Goal: Check status: Check status

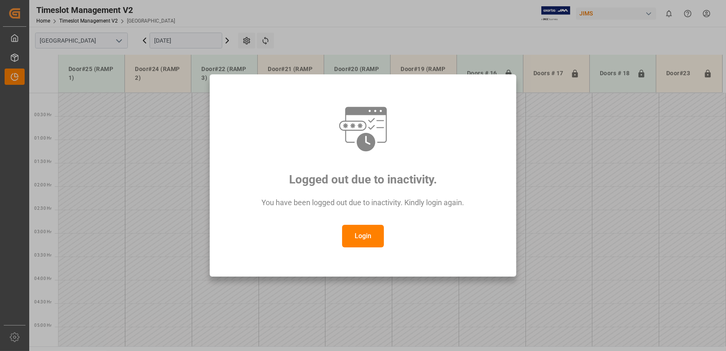
scroll to position [201, 0]
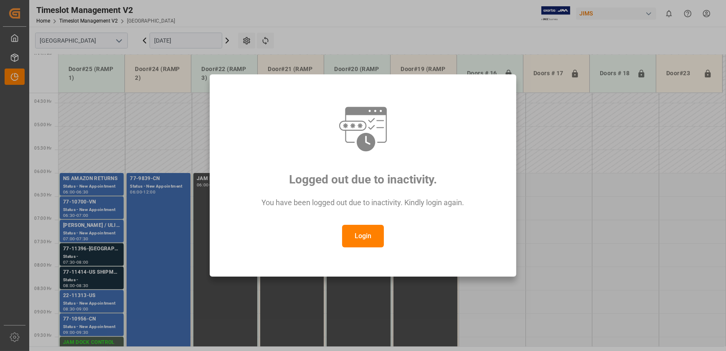
click at [383, 233] on button "Login" at bounding box center [363, 236] width 42 height 23
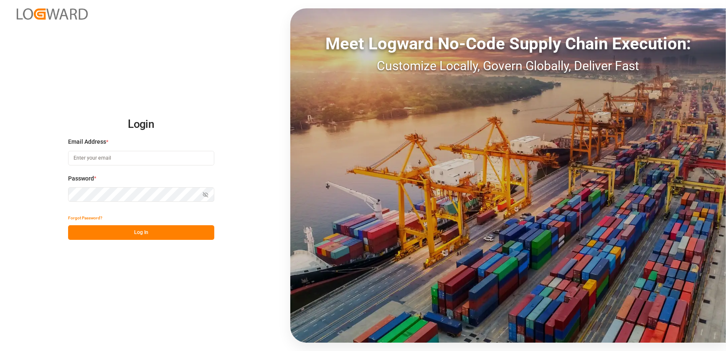
click at [105, 157] on input at bounding box center [141, 158] width 146 height 15
type input "[EMAIL_ADDRESS][DOMAIN_NAME]"
drag, startPoint x: 106, startPoint y: 234, endPoint x: 101, endPoint y: 234, distance: 5.0
click at [105, 234] on button "Log In" at bounding box center [141, 232] width 146 height 15
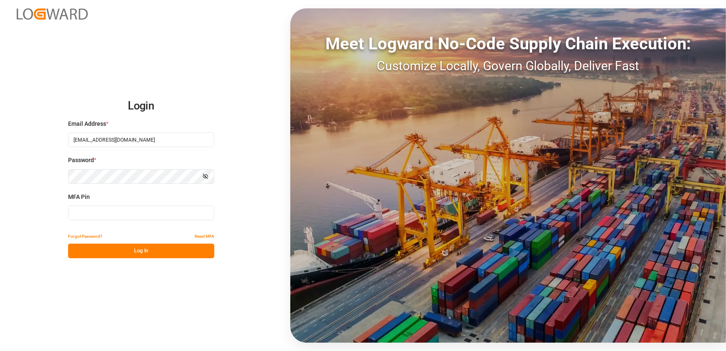
click at [125, 213] on input at bounding box center [141, 213] width 146 height 15
type input "965786"
click at [114, 249] on button "Log In" at bounding box center [141, 251] width 146 height 15
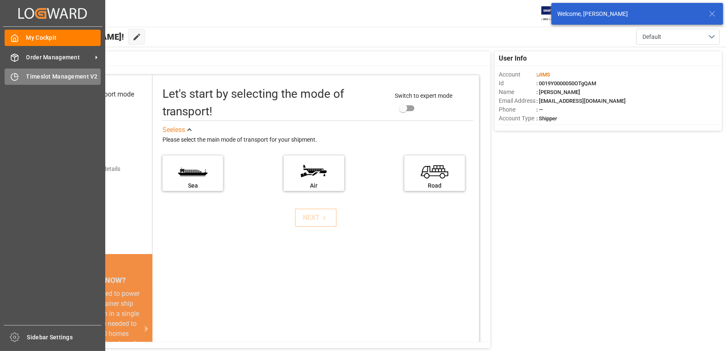
click at [22, 77] on div "Timeslot Management V2 Timeslot Management V2" at bounding box center [53, 77] width 96 height 16
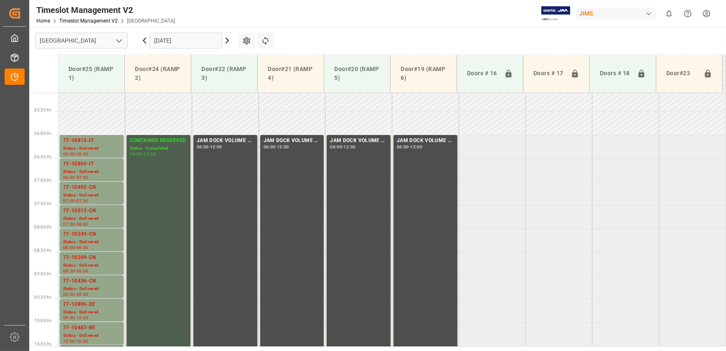
scroll to position [173, 0]
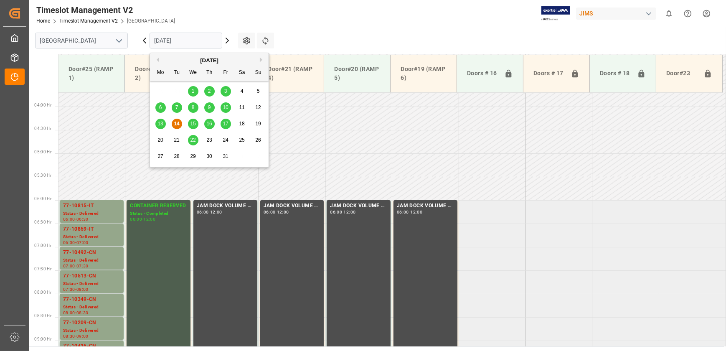
click at [192, 43] on input "[DATE]" at bounding box center [186, 41] width 73 height 16
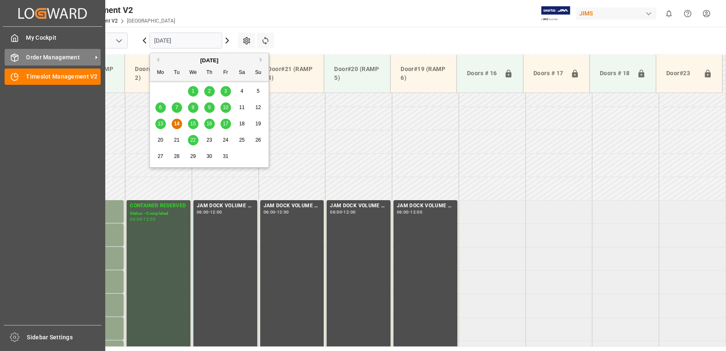
click at [27, 54] on span "Order Management" at bounding box center [59, 57] width 66 height 9
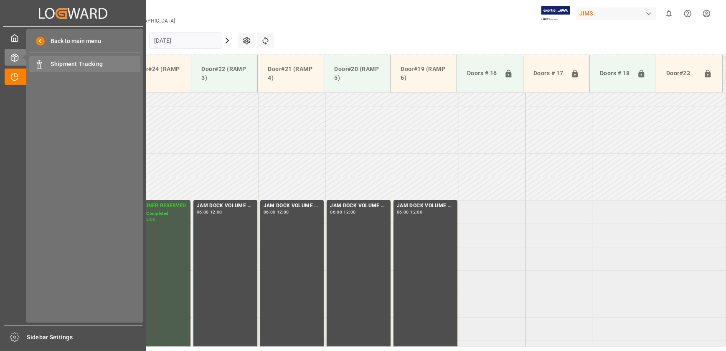
click at [97, 64] on span "Shipment Tracking" at bounding box center [96, 64] width 90 height 9
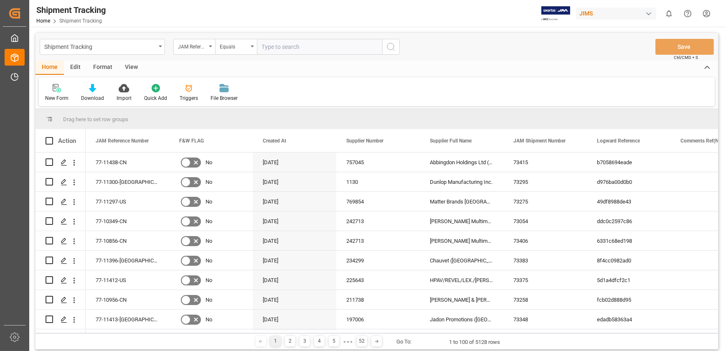
click at [288, 42] on input "text" at bounding box center [319, 47] width 125 height 16
type input "77-11458-[GEOGRAPHIC_DATA]"
click at [388, 44] on circle "search button" at bounding box center [390, 46] width 7 height 7
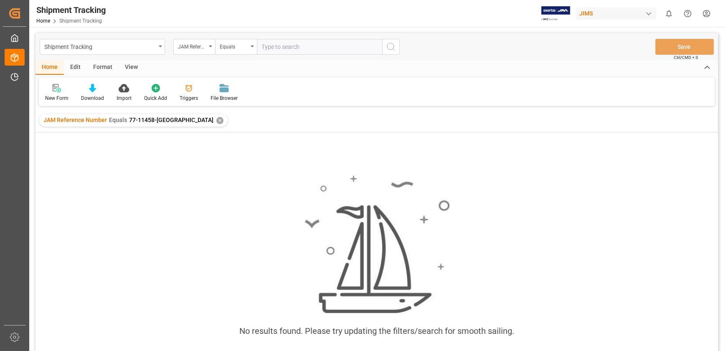
drag, startPoint x: 512, startPoint y: 211, endPoint x: 507, endPoint y: 211, distance: 5.4
click at [512, 211] on div "No results found. Please try updating the filters/search for smooth sailing." at bounding box center [377, 260] width 683 height 185
click at [217, 120] on div "✕" at bounding box center [220, 120] width 7 height 7
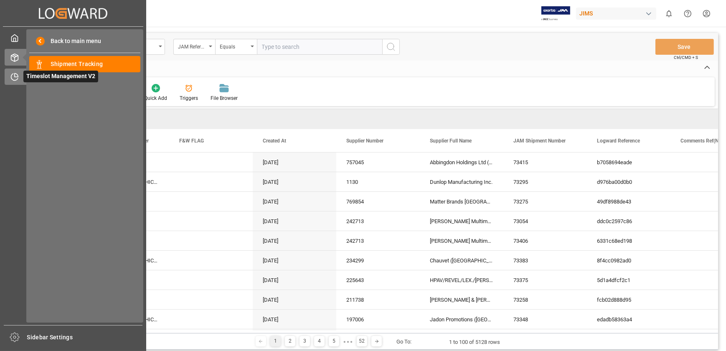
click at [15, 79] on icon at bounding box center [14, 77] width 8 height 8
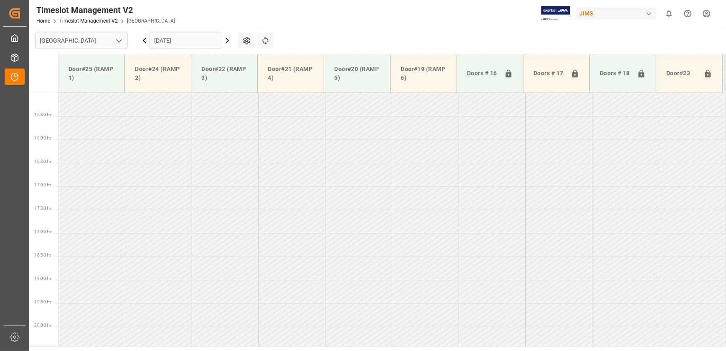
scroll to position [706, 0]
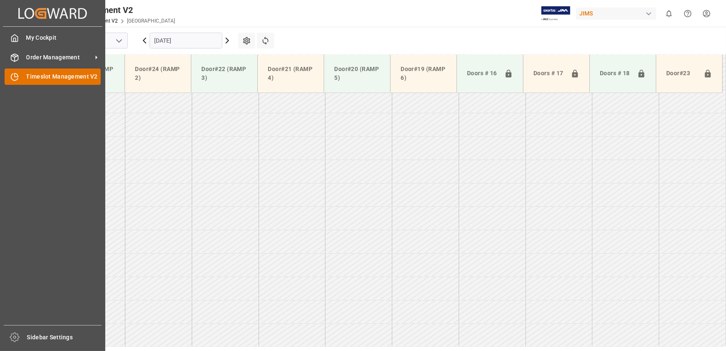
click at [17, 77] on icon at bounding box center [16, 75] width 3 height 3
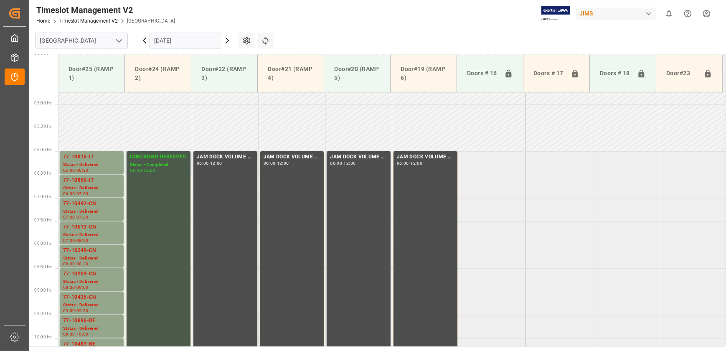
scroll to position [173, 0]
